Goal: Task Accomplishment & Management: Complete application form

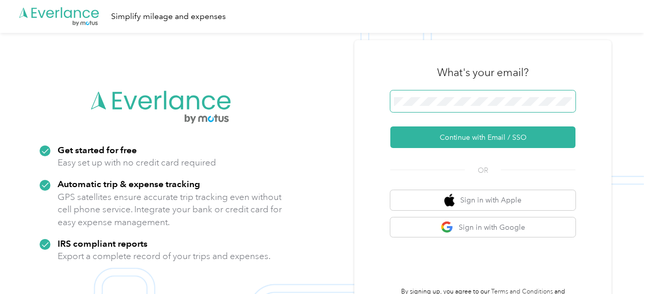
click at [496, 106] on span at bounding box center [482, 102] width 185 height 22
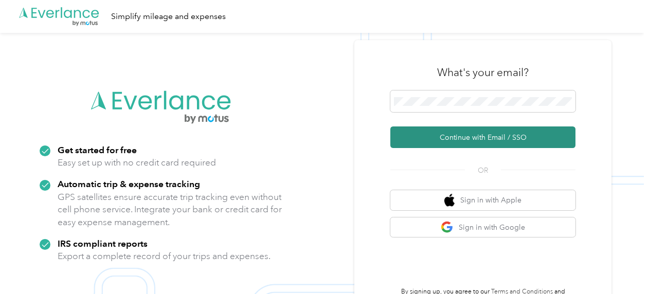
click at [446, 141] on button "Continue with Email / SSO" at bounding box center [482, 137] width 185 height 22
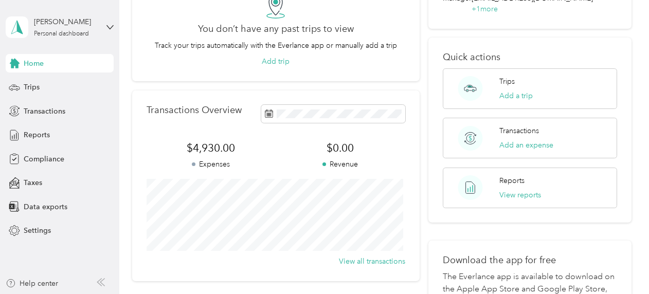
scroll to position [206, 0]
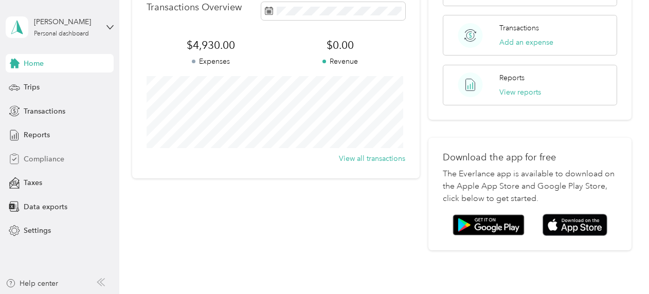
click at [35, 156] on span "Compliance" at bounding box center [44, 159] width 41 height 11
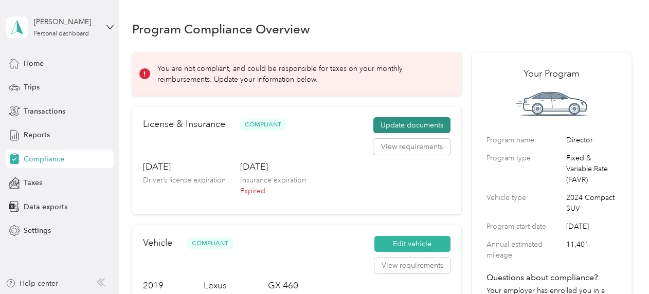
click at [410, 123] on button "Update documents" at bounding box center [411, 125] width 77 height 16
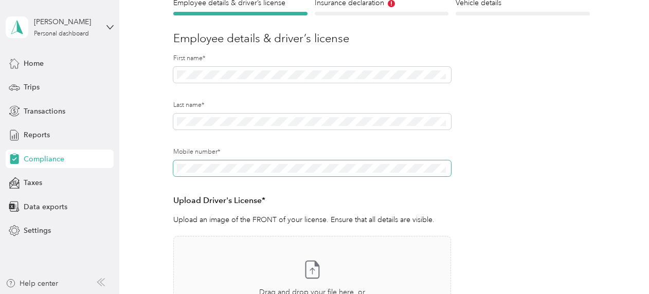
scroll to position [257, 0]
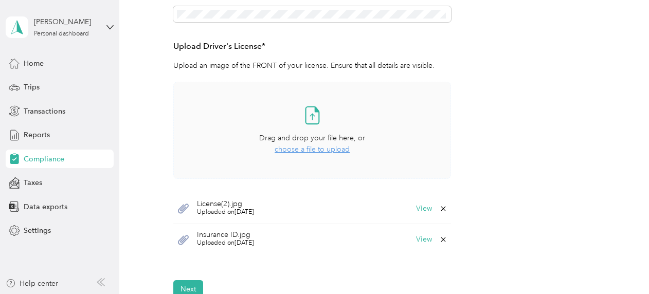
drag, startPoint x: 318, startPoint y: 147, endPoint x: 200, endPoint y: 122, distance: 120.3
click at [200, 122] on div "Take a photo or choose a photo from your library Drag and drop your file here, …" at bounding box center [312, 131] width 260 height 80
drag, startPoint x: 406, startPoint y: 103, endPoint x: 314, endPoint y: 110, distance: 92.8
click at [314, 110] on icon at bounding box center [312, 115] width 21 height 21
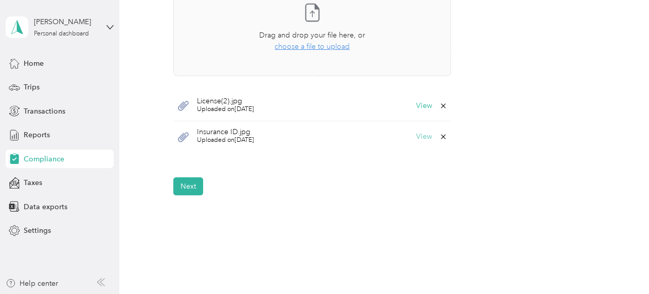
click at [419, 138] on button "View" at bounding box center [424, 136] width 16 height 7
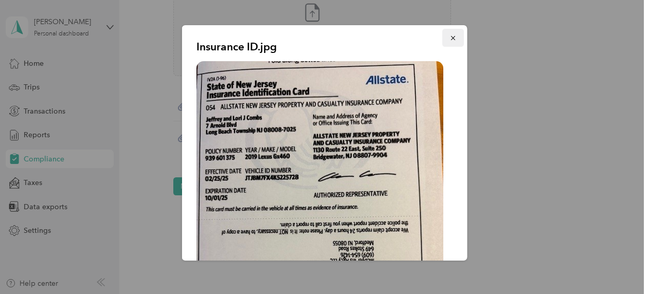
click at [449, 35] on icon "button" at bounding box center [452, 37] width 7 height 7
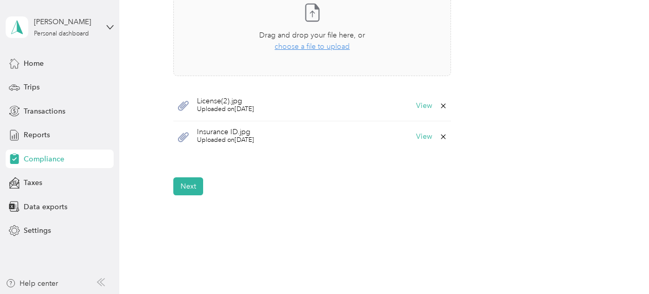
drag, startPoint x: 297, startPoint y: 107, endPoint x: 548, endPoint y: 120, distance: 251.3
click at [419, 138] on button "View" at bounding box center [424, 136] width 16 height 7
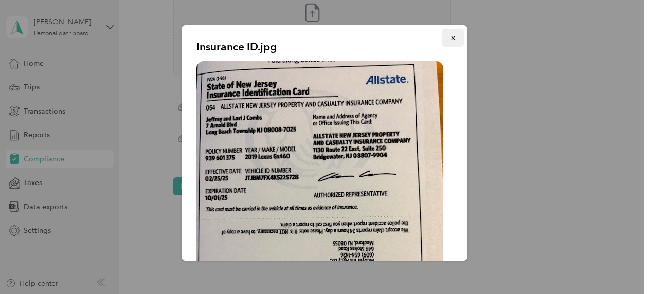
click at [449, 38] on icon "button" at bounding box center [452, 37] width 7 height 7
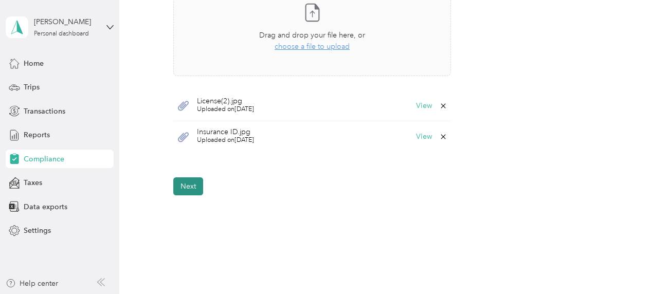
click at [194, 184] on button "Next" at bounding box center [188, 186] width 30 height 18
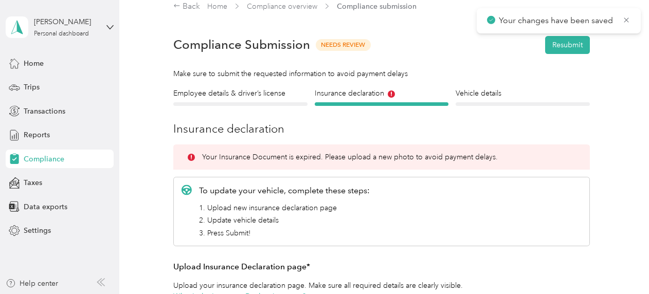
scroll to position [167, 0]
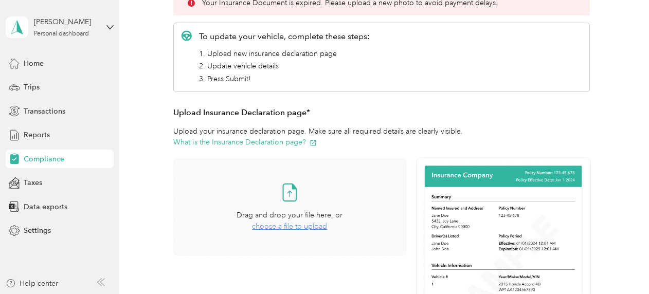
click at [291, 224] on span "choose a file to upload" at bounding box center [289, 226] width 75 height 9
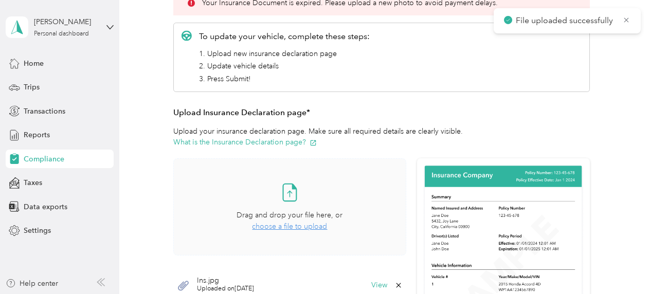
scroll to position [269, 0]
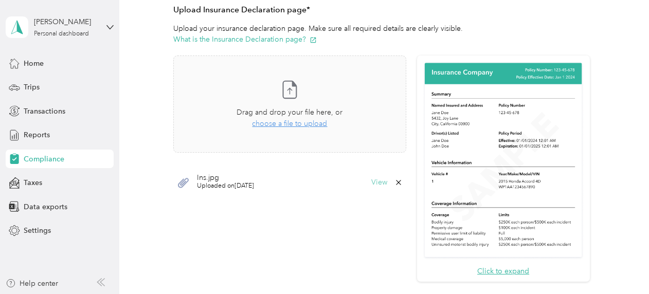
click at [373, 181] on button "View" at bounding box center [379, 182] width 16 height 7
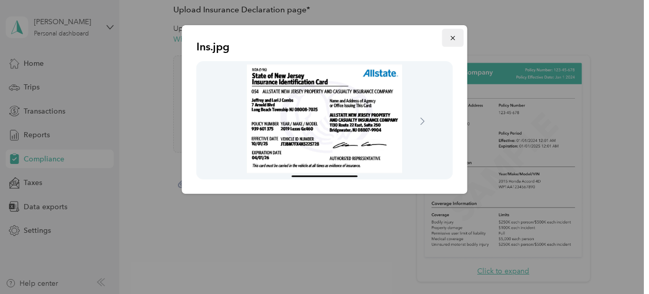
click at [458, 40] on button "button" at bounding box center [453, 38] width 22 height 18
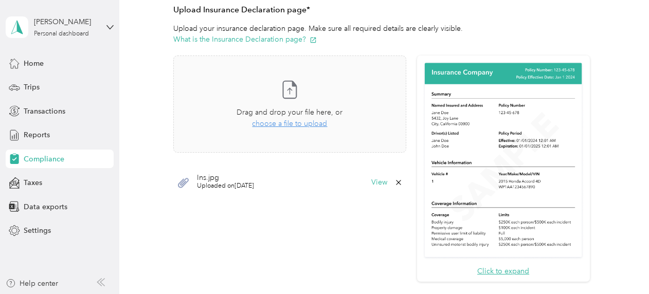
scroll to position [475, 0]
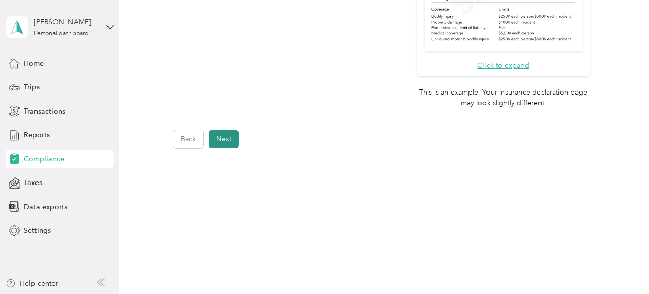
click at [233, 142] on button "Next" at bounding box center [224, 139] width 30 height 18
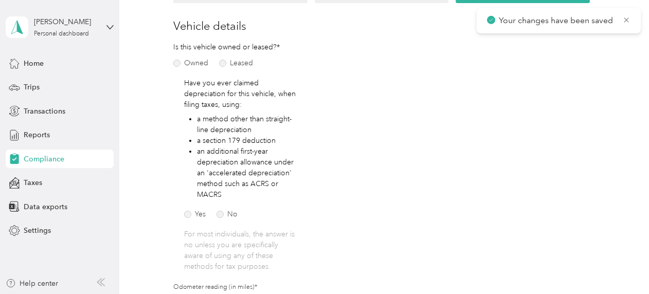
scroll to position [167, 0]
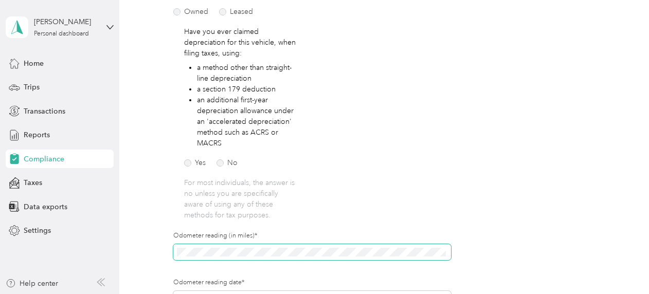
click at [266, 245] on span at bounding box center [311, 252] width 277 height 16
click at [474, 138] on form "Employee details & driver’s license License Insurance declaration Insurance Veh…" at bounding box center [381, 175] width 416 height 482
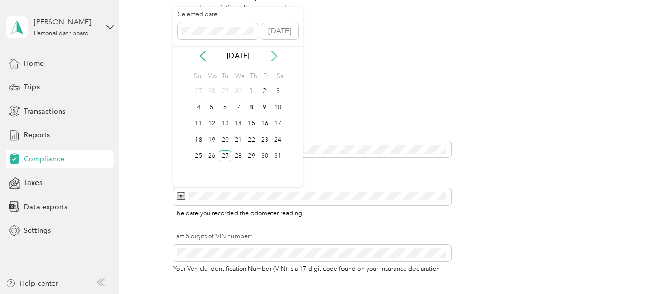
click at [272, 53] on icon at bounding box center [274, 56] width 10 height 10
click at [270, 53] on icon at bounding box center [274, 56] width 10 height 10
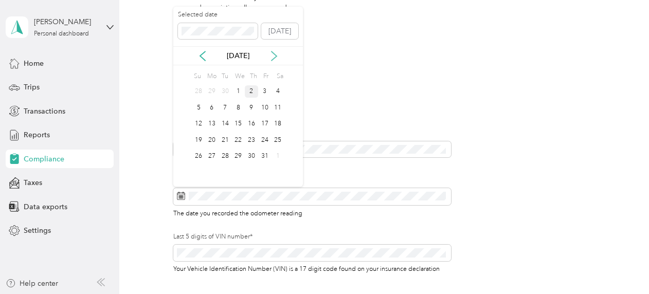
click at [270, 53] on icon at bounding box center [274, 56] width 10 height 10
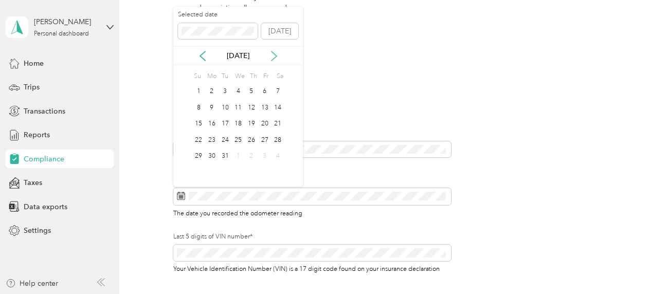
click at [270, 53] on icon at bounding box center [274, 56] width 10 height 10
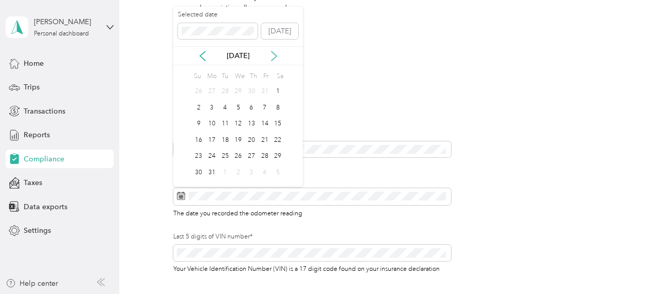
click at [270, 53] on icon at bounding box center [274, 56] width 10 height 10
click at [239, 151] on div "30" at bounding box center [237, 156] width 13 height 13
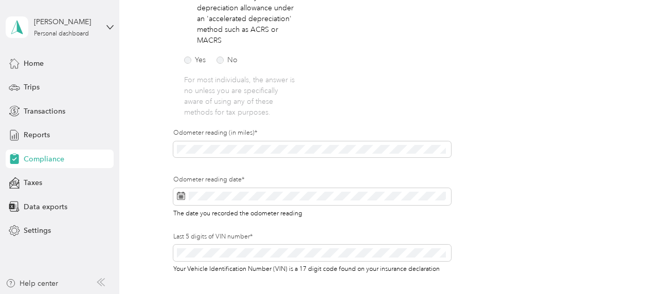
scroll to position [424, 0]
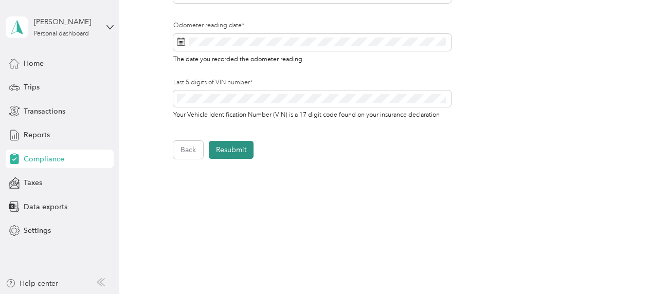
click at [238, 153] on button "Resubmit" at bounding box center [231, 150] width 45 height 18
